Goal: Task Accomplishment & Management: Use online tool/utility

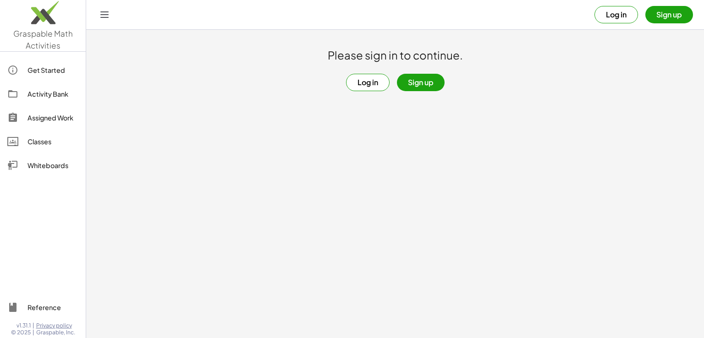
click at [363, 83] on button "Log in" at bounding box center [368, 82] width 44 height 17
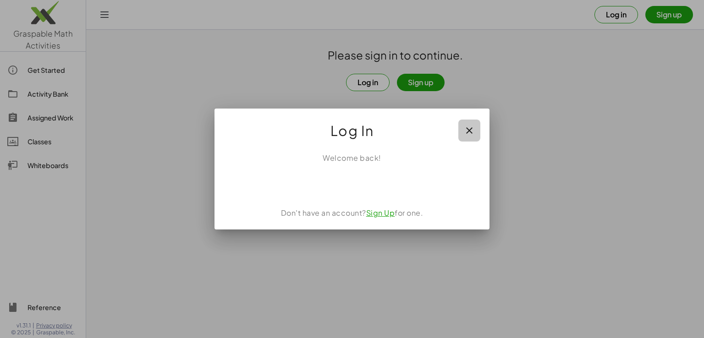
click at [473, 125] on icon "button" at bounding box center [469, 130] width 11 height 11
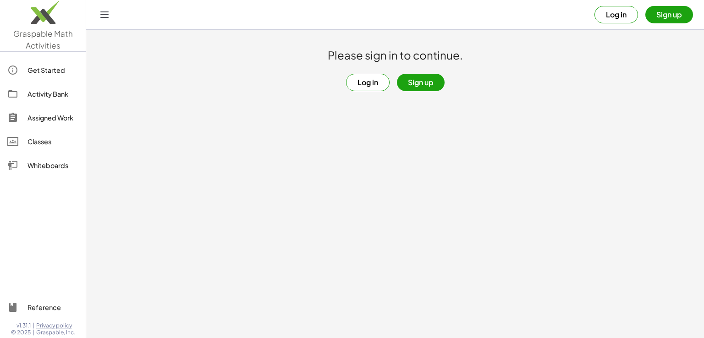
click at [361, 83] on button "Log in" at bounding box center [368, 82] width 44 height 17
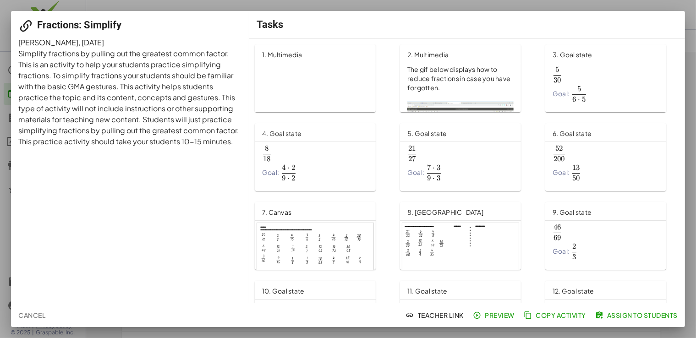
click at [621, 314] on span "Assign to Students" at bounding box center [637, 315] width 81 height 8
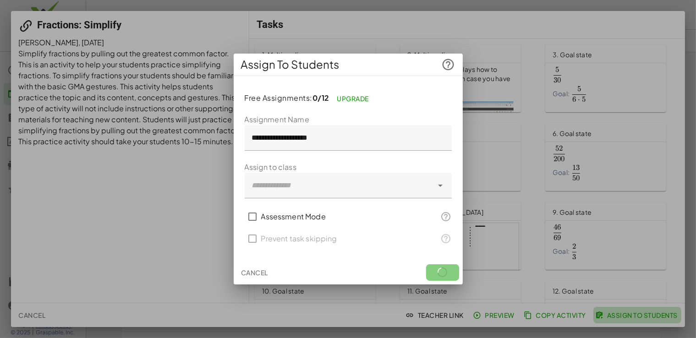
click at [621, 314] on div at bounding box center [348, 169] width 696 height 338
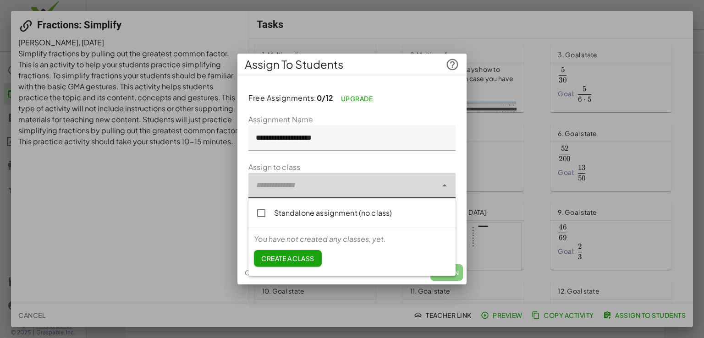
click at [312, 187] on div at bounding box center [342, 186] width 189 height 26
click at [293, 259] on span "Create a class" at bounding box center [287, 258] width 53 height 8
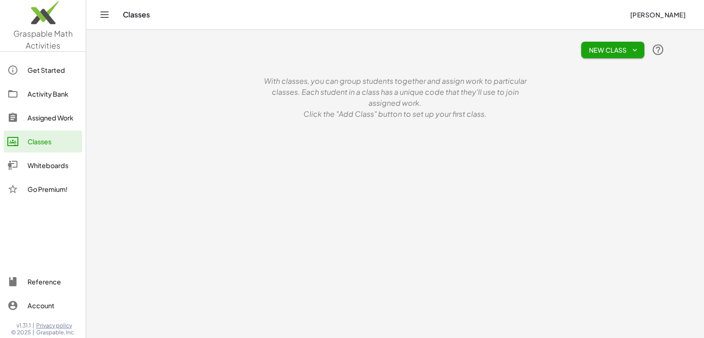
click at [609, 54] on span "New Class" at bounding box center [613, 50] width 49 height 8
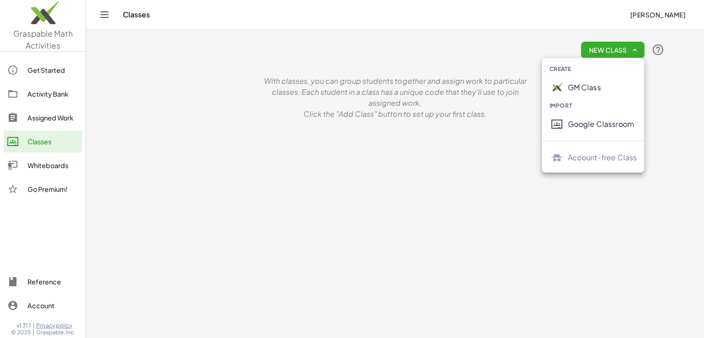
click at [576, 126] on div "Google Classroom" at bounding box center [602, 124] width 69 height 11
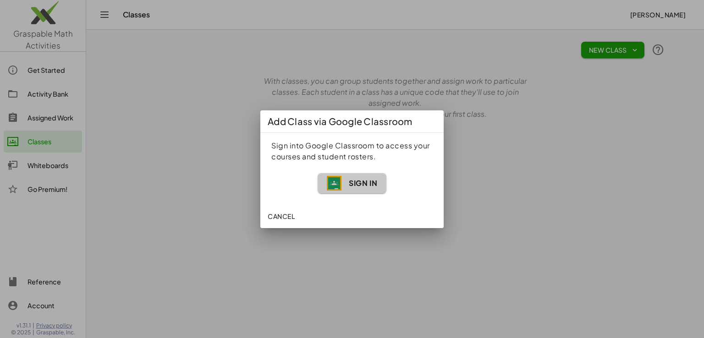
click at [341, 191] on button "Sign In" at bounding box center [352, 183] width 69 height 20
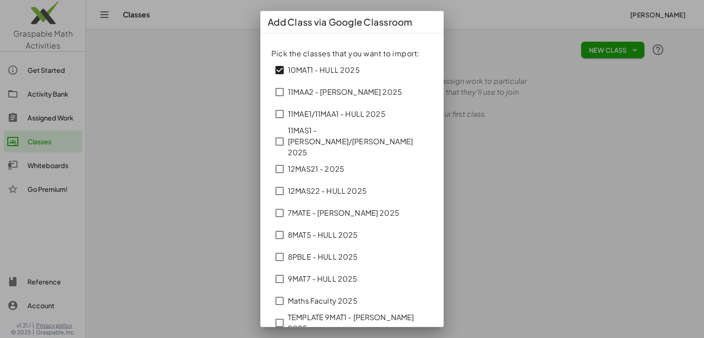
scroll to position [31, 0]
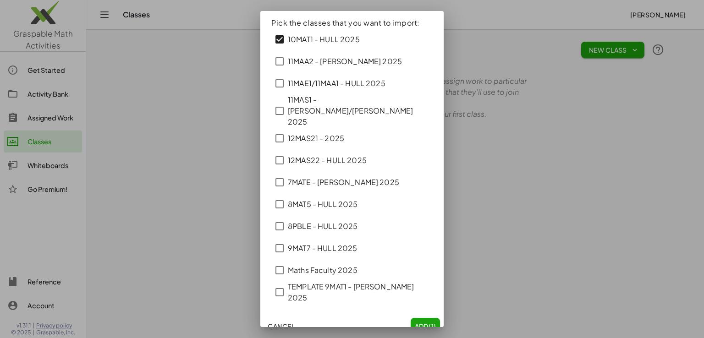
click at [411, 318] on button "Add (1)" at bounding box center [425, 326] width 29 height 17
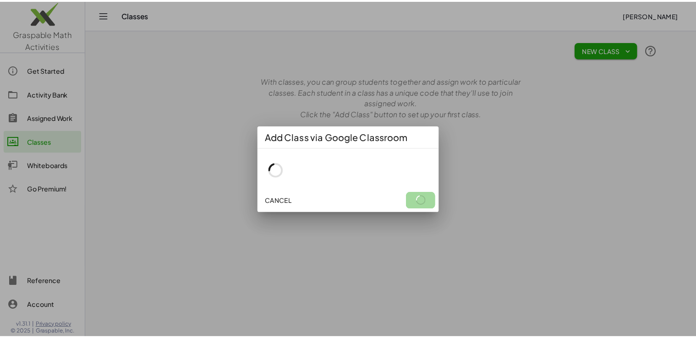
scroll to position [0, 0]
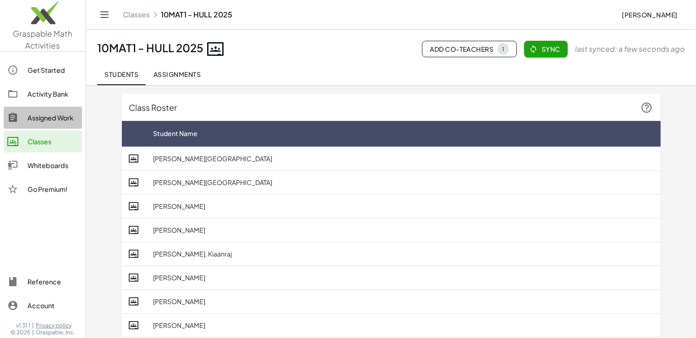
click at [49, 120] on div "Assigned Work" at bounding box center [53, 117] width 51 height 11
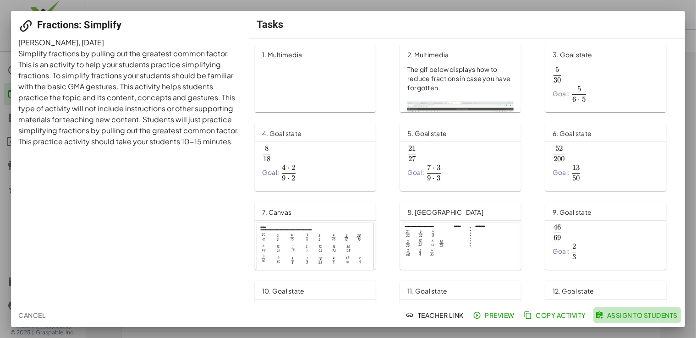
click at [647, 319] on span "Assign to Students" at bounding box center [637, 315] width 81 height 8
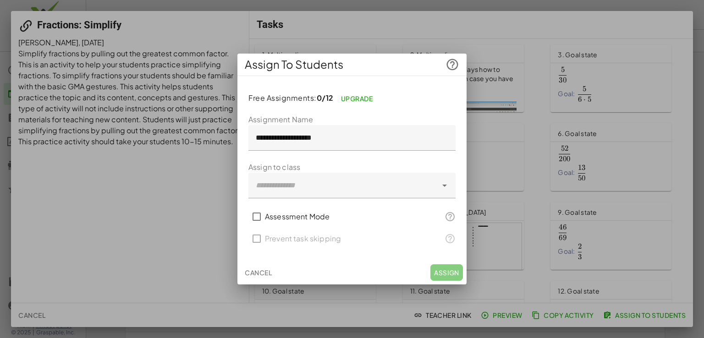
click at [317, 191] on div at bounding box center [342, 186] width 189 height 26
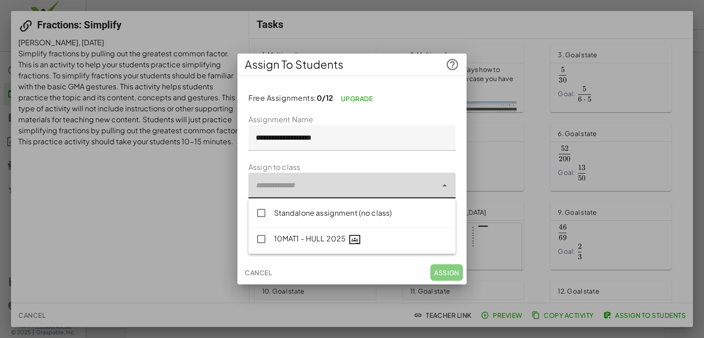
type input "**********"
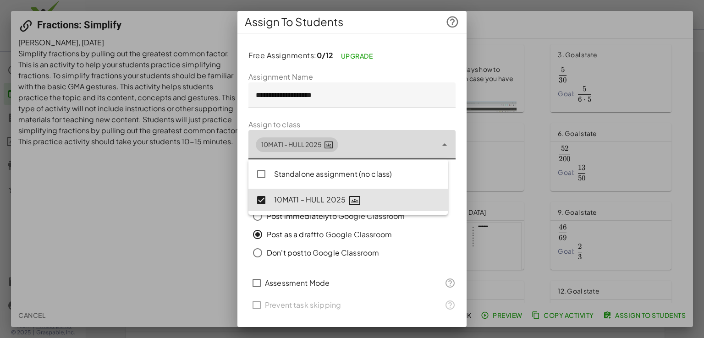
drag, startPoint x: 412, startPoint y: 60, endPoint x: 398, endPoint y: 60, distance: 14.2
click at [398, 60] on p "Free Assignments: 0/12 Upgrade" at bounding box center [351, 56] width 207 height 16
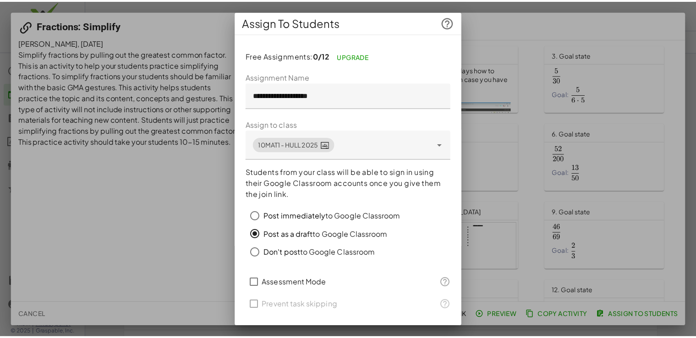
scroll to position [24, 0]
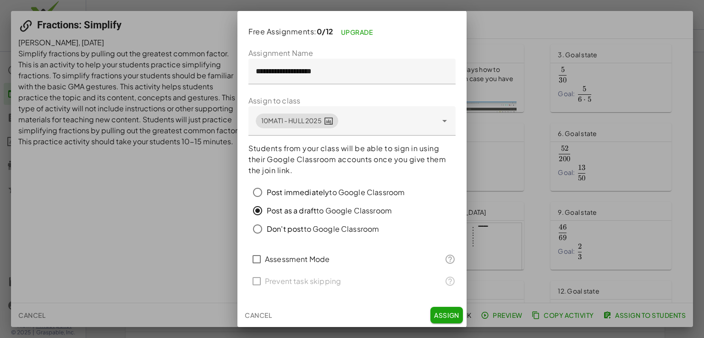
click at [432, 310] on button "Assign" at bounding box center [446, 315] width 33 height 17
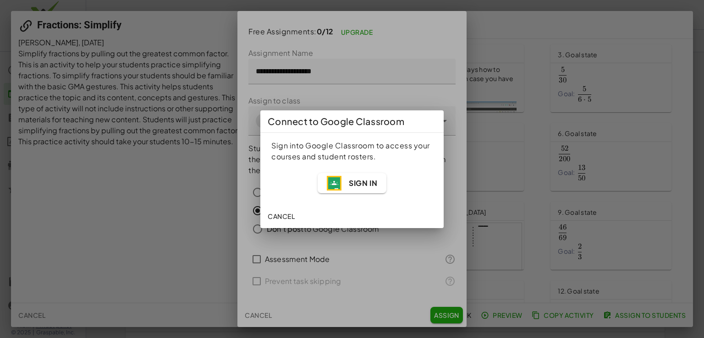
click at [365, 184] on span "Sign In" at bounding box center [363, 183] width 28 height 10
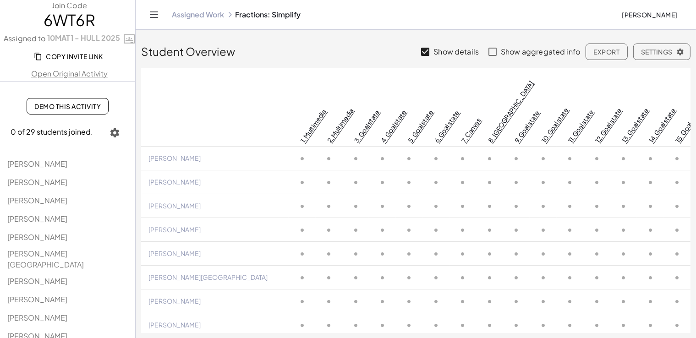
click at [77, 101] on link "Demo This Activity" at bounding box center [68, 106] width 82 height 17
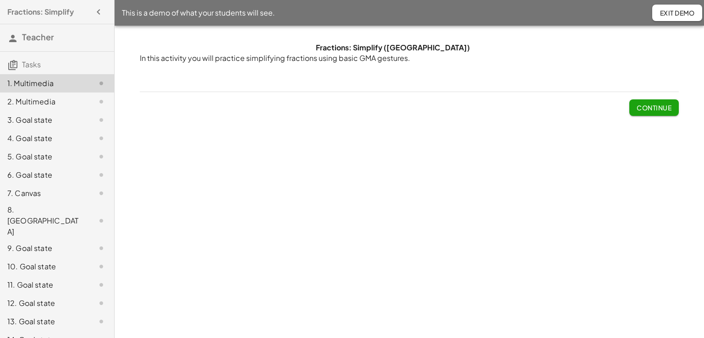
click at [637, 104] on span "Continue" at bounding box center [654, 108] width 35 height 8
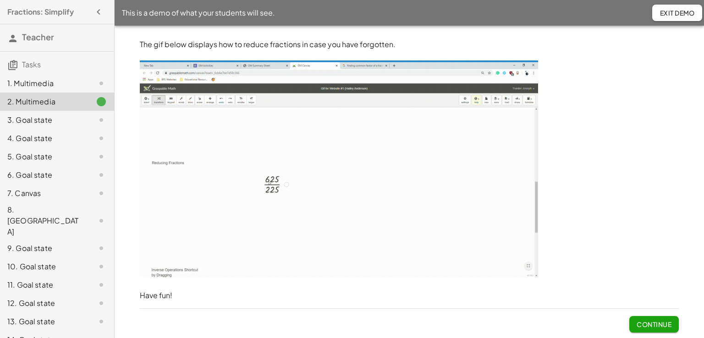
click at [662, 318] on button "Continue" at bounding box center [654, 324] width 50 height 17
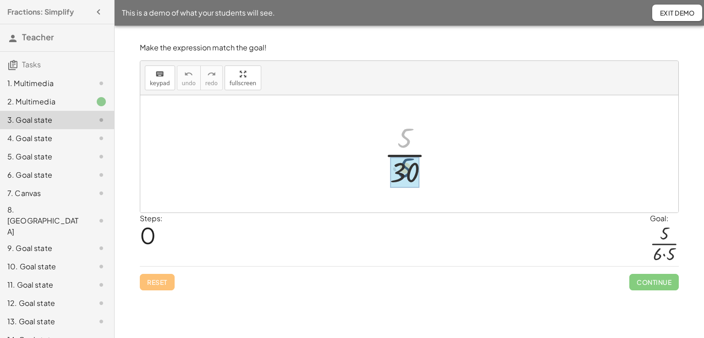
drag, startPoint x: 405, startPoint y: 140, endPoint x: 405, endPoint y: 174, distance: 33.9
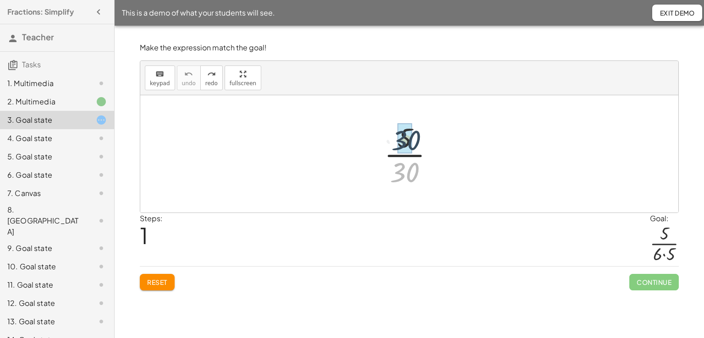
drag, startPoint x: 404, startPoint y: 171, endPoint x: 406, endPoint y: 137, distance: 33.9
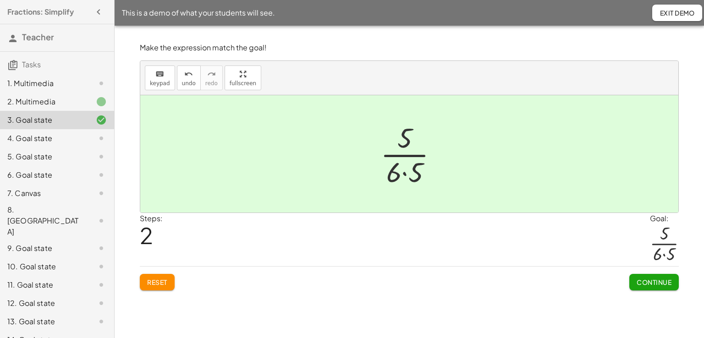
click at [402, 138] on div at bounding box center [413, 154] width 74 height 71
click at [631, 277] on button "Continue" at bounding box center [654, 282] width 50 height 17
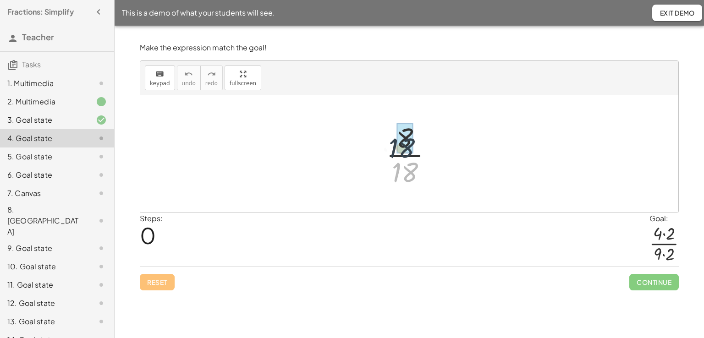
drag, startPoint x: 404, startPoint y: 176, endPoint x: 401, endPoint y: 139, distance: 36.9
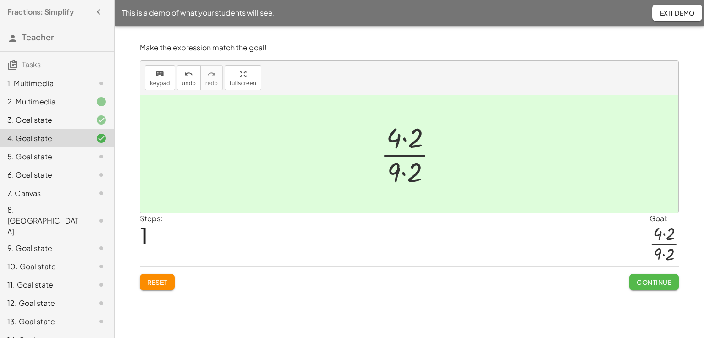
click at [664, 281] on span "Continue" at bounding box center [654, 282] width 35 height 8
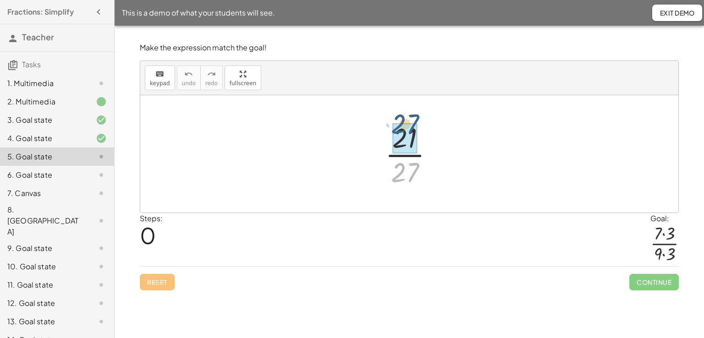
drag, startPoint x: 407, startPoint y: 174, endPoint x: 407, endPoint y: 126, distance: 48.1
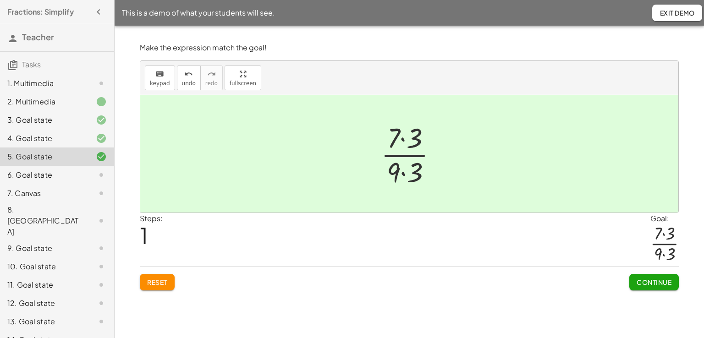
click at [639, 283] on span "Continue" at bounding box center [654, 282] width 35 height 8
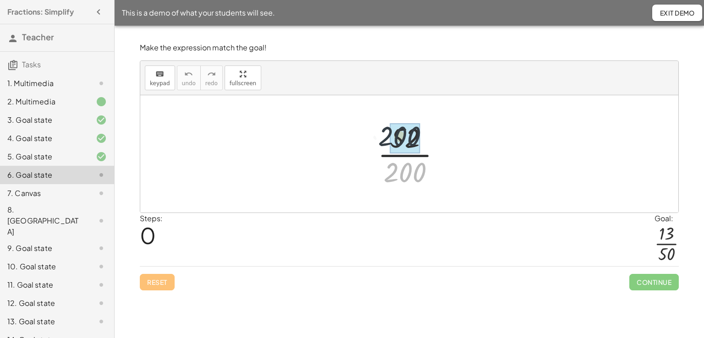
drag, startPoint x: 420, startPoint y: 183, endPoint x: 413, endPoint y: 144, distance: 39.9
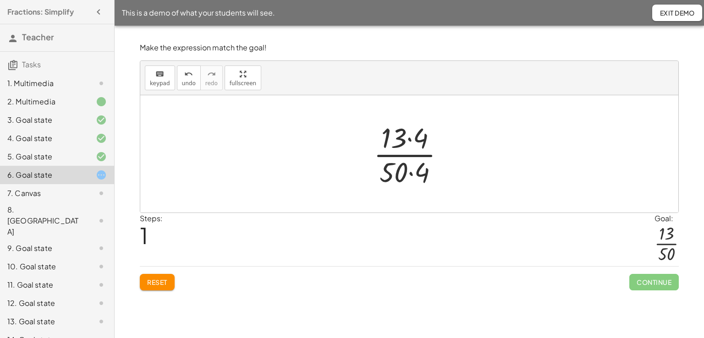
scroll to position [15, 0]
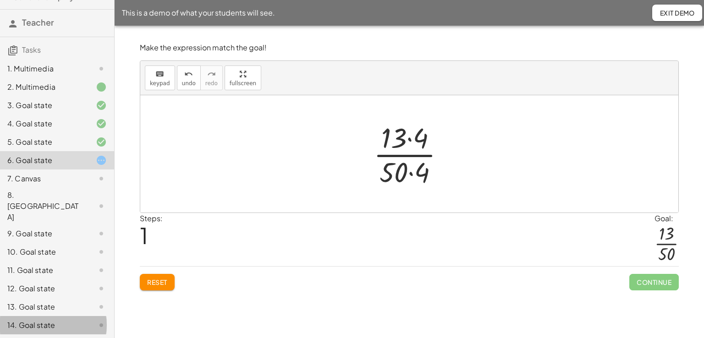
click at [33, 320] on div "14. Goal state" at bounding box center [44, 325] width 74 height 11
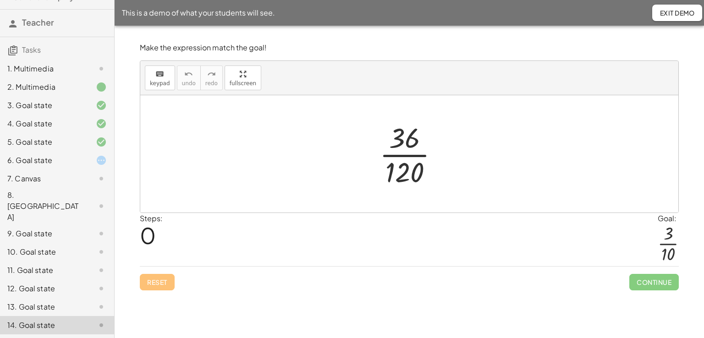
click at [98, 163] on icon at bounding box center [101, 160] width 11 height 11
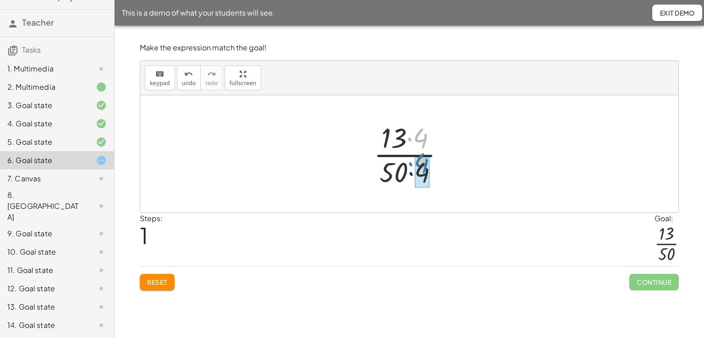
drag, startPoint x: 422, startPoint y: 138, endPoint x: 424, endPoint y: 165, distance: 26.6
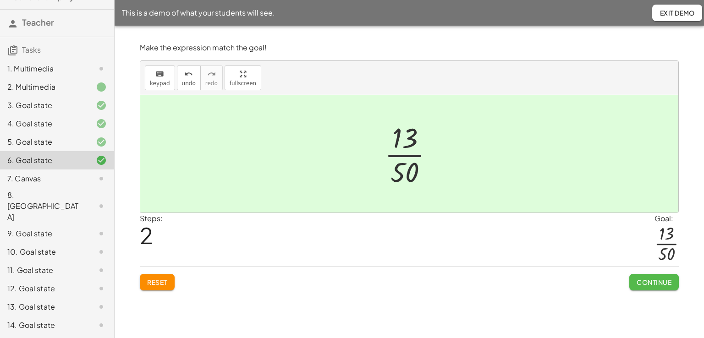
click at [661, 285] on span "Continue" at bounding box center [654, 282] width 35 height 8
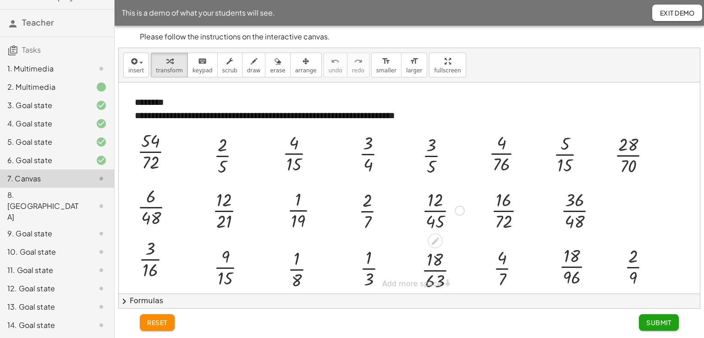
scroll to position [3, 0]
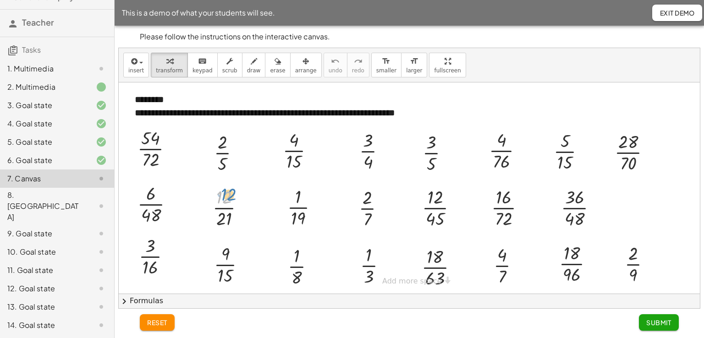
drag, startPoint x: 219, startPoint y: 192, endPoint x: 223, endPoint y: 188, distance: 5.2
click at [223, 188] on div at bounding box center [232, 207] width 48 height 46
drag, startPoint x: 149, startPoint y: 193, endPoint x: 150, endPoint y: 208, distance: 14.8
drag, startPoint x: 291, startPoint y: 261, endPoint x: 134, endPoint y: 193, distance: 170.8
click at [134, 193] on div "**********" at bounding box center [409, 187] width 581 height 215
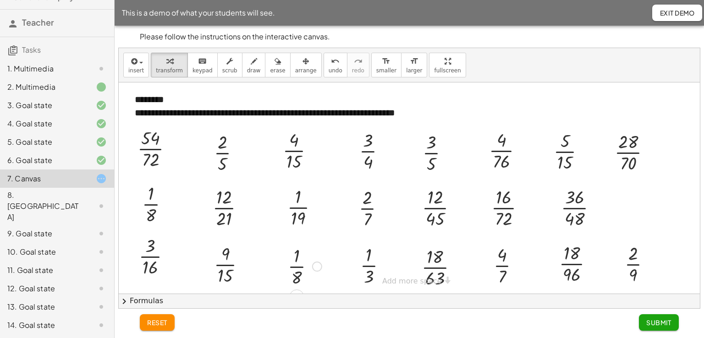
click at [321, 270] on div at bounding box center [304, 266] width 43 height 46
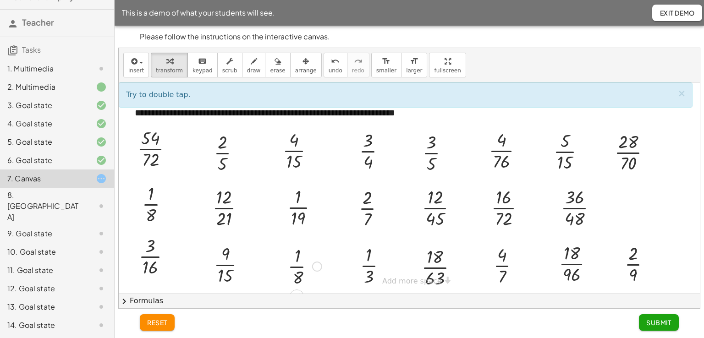
click at [315, 266] on div at bounding box center [317, 267] width 10 height 10
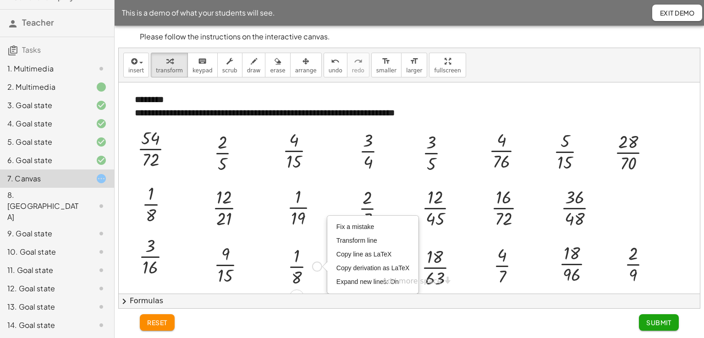
click at [292, 263] on div at bounding box center [304, 266] width 43 height 46
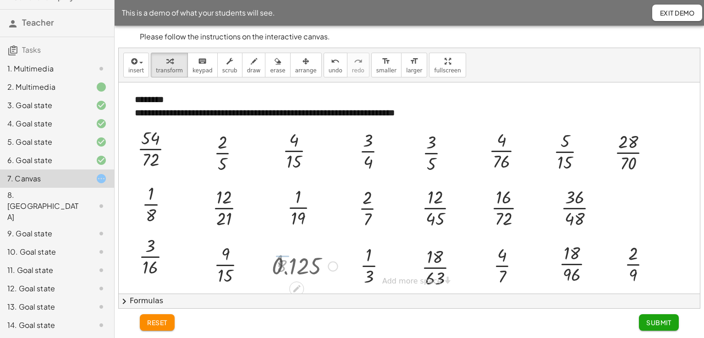
scroll to position [5, 0]
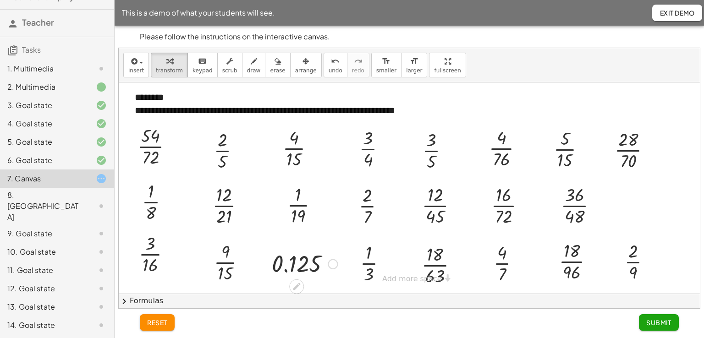
click at [304, 263] on div at bounding box center [304, 263] width 75 height 30
click at [150, 197] on div at bounding box center [159, 201] width 43 height 46
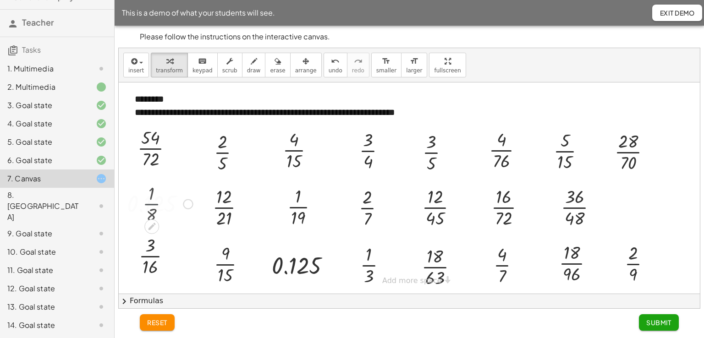
scroll to position [3, 0]
drag, startPoint x: 150, startPoint y: 199, endPoint x: 297, endPoint y: 259, distance: 157.9
click at [297, 259] on div "**********" at bounding box center [409, 187] width 581 height 215
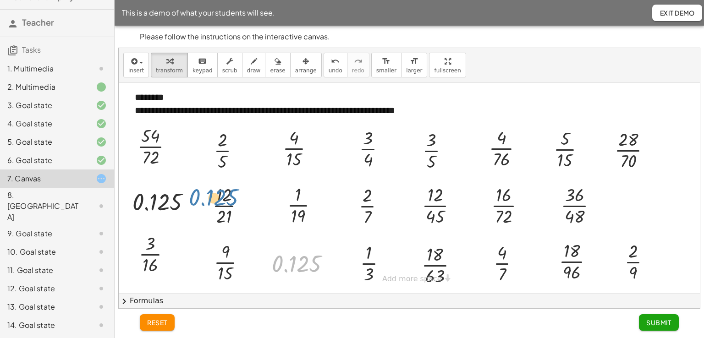
drag, startPoint x: 300, startPoint y: 259, endPoint x: 216, endPoint y: 191, distance: 107.2
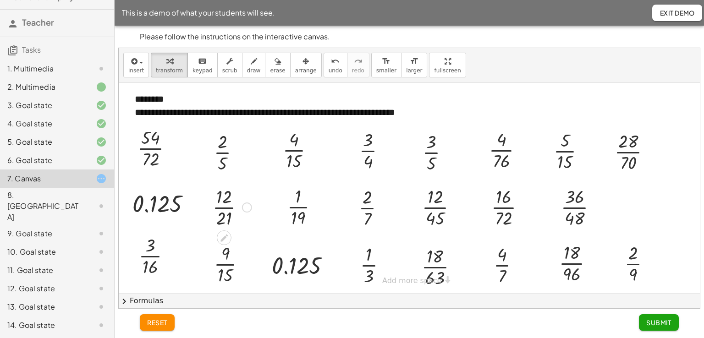
scroll to position [3, 0]
drag, startPoint x: 246, startPoint y: 204, endPoint x: 280, endPoint y: 226, distance: 40.2
click at [282, 225] on div "**********" at bounding box center [409, 187] width 581 height 215
drag, startPoint x: 192, startPoint y: 204, endPoint x: 292, endPoint y: 263, distance: 115.7
click at [292, 263] on div "**********" at bounding box center [409, 187] width 581 height 215
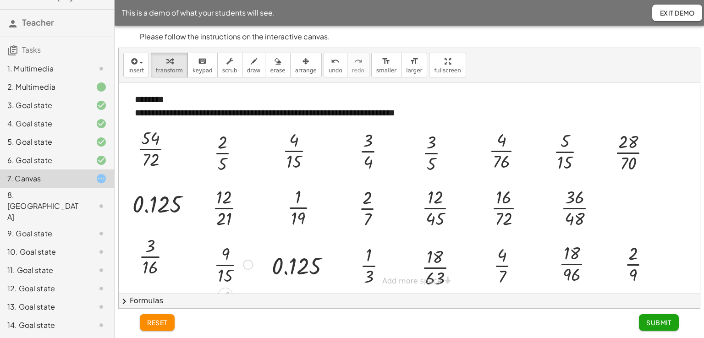
scroll to position [5, 0]
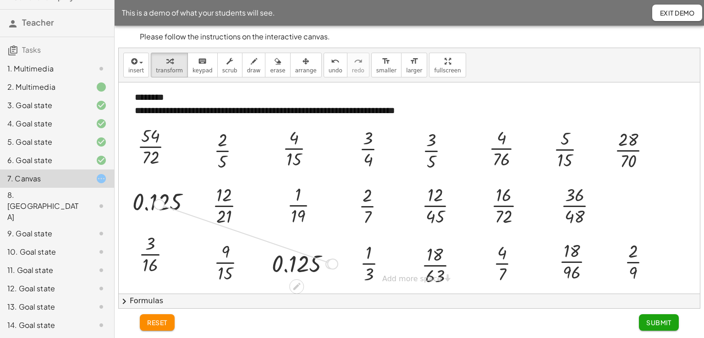
drag, startPoint x: 332, startPoint y: 266, endPoint x: 159, endPoint y: 206, distance: 183.2
click at [159, 206] on div "**********" at bounding box center [409, 184] width 581 height 215
click at [159, 206] on div at bounding box center [165, 202] width 75 height 30
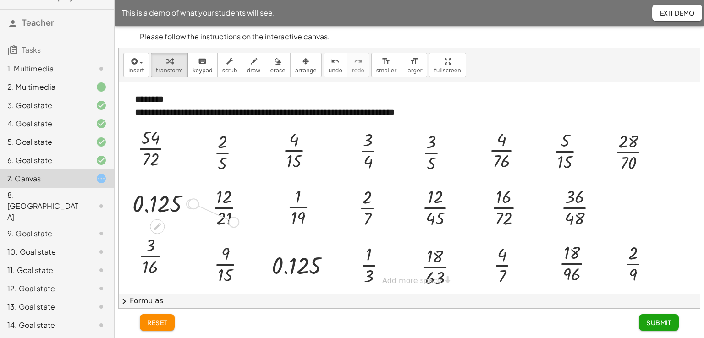
scroll to position [3, 0]
drag, startPoint x: 187, startPoint y: 203, endPoint x: 396, endPoint y: 270, distance: 219.3
click at [396, 270] on div "**********" at bounding box center [409, 187] width 581 height 215
click at [407, 280] on div "**********" at bounding box center [409, 187] width 581 height 215
drag, startPoint x: 407, startPoint y: 280, endPoint x: 411, endPoint y: 195, distance: 85.3
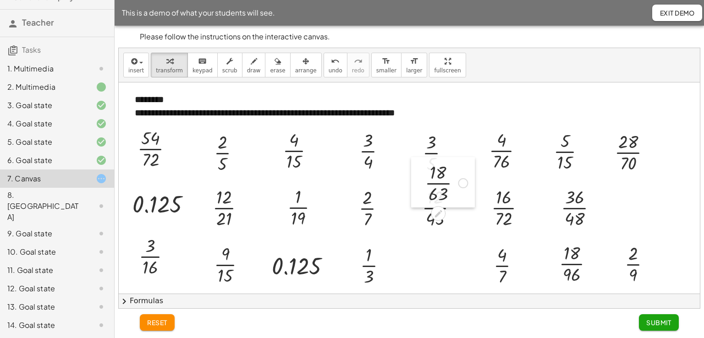
click at [411, 195] on div "**********" at bounding box center [409, 291] width 581 height 423
drag, startPoint x: 419, startPoint y: 264, endPoint x: 427, endPoint y: 202, distance: 61.9
click at [427, 202] on div "**********" at bounding box center [409, 291] width 581 height 423
drag, startPoint x: 465, startPoint y: 181, endPoint x: 352, endPoint y: 218, distance: 118.3
click at [352, 218] on div "**********" at bounding box center [409, 291] width 581 height 423
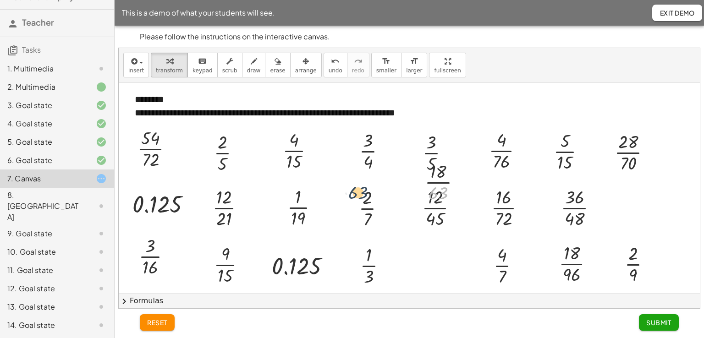
drag, startPoint x: 430, startPoint y: 193, endPoint x: 348, endPoint y: 193, distance: 81.6
click at [348, 193] on div "**********" at bounding box center [409, 291] width 581 height 423
click at [460, 182] on div at bounding box center [463, 182] width 10 height 10
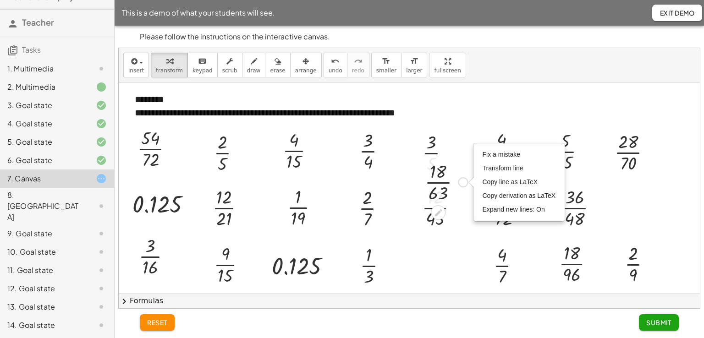
click at [448, 184] on div at bounding box center [446, 182] width 52 height 46
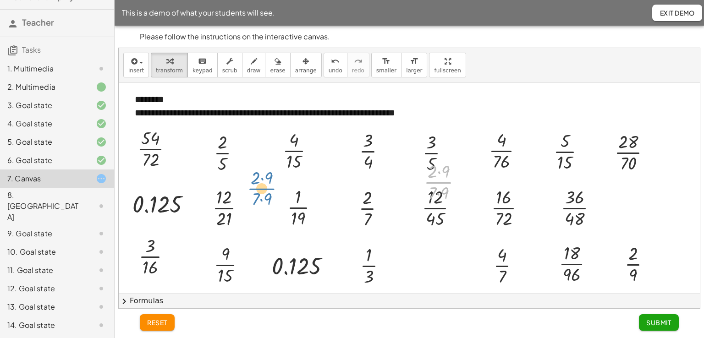
drag, startPoint x: 446, startPoint y: 182, endPoint x: 261, endPoint y: 187, distance: 185.2
click at [261, 187] on div "**********" at bounding box center [409, 291] width 581 height 423
click at [452, 251] on div at bounding box center [409, 291] width 581 height 423
